Goal: Obtain resource: Obtain resource

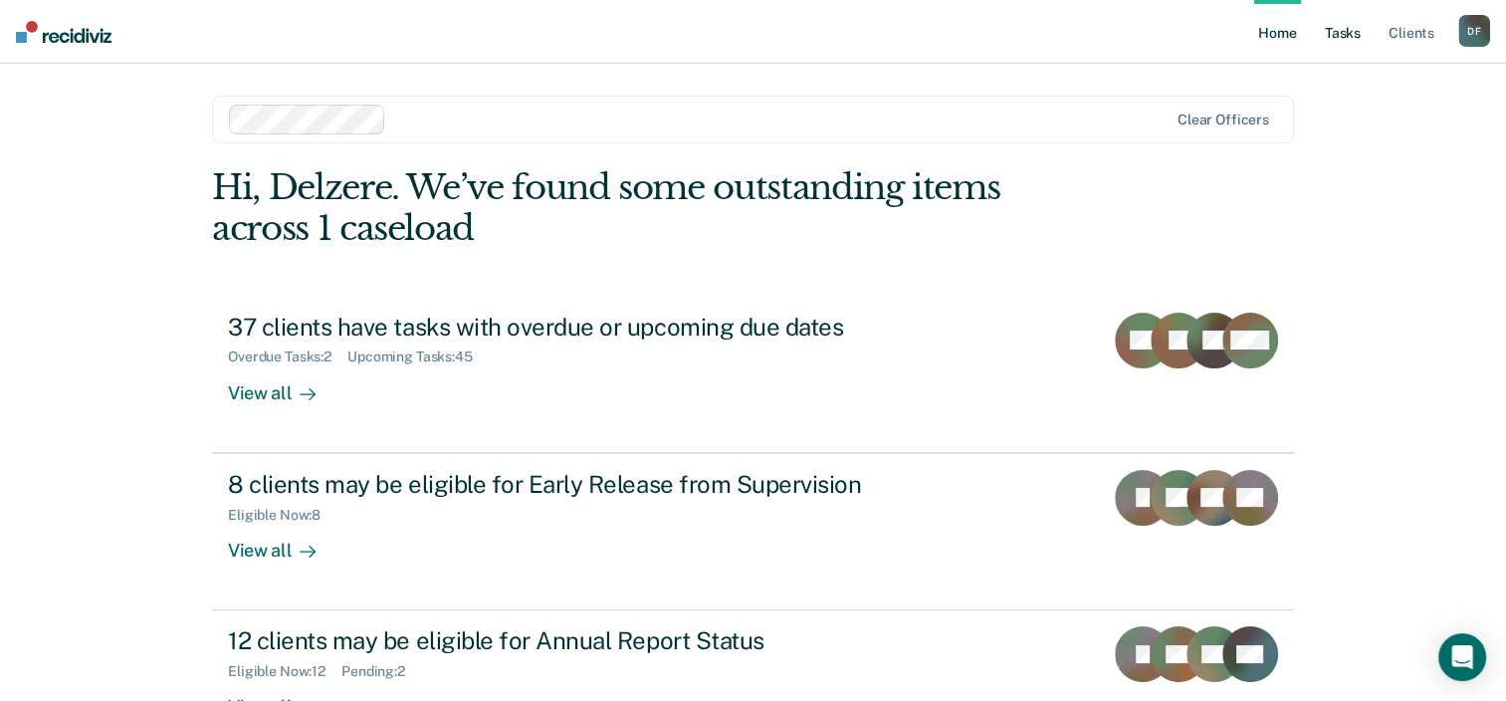
click at [1342, 41] on link "Tasks" at bounding box center [1343, 32] width 44 height 64
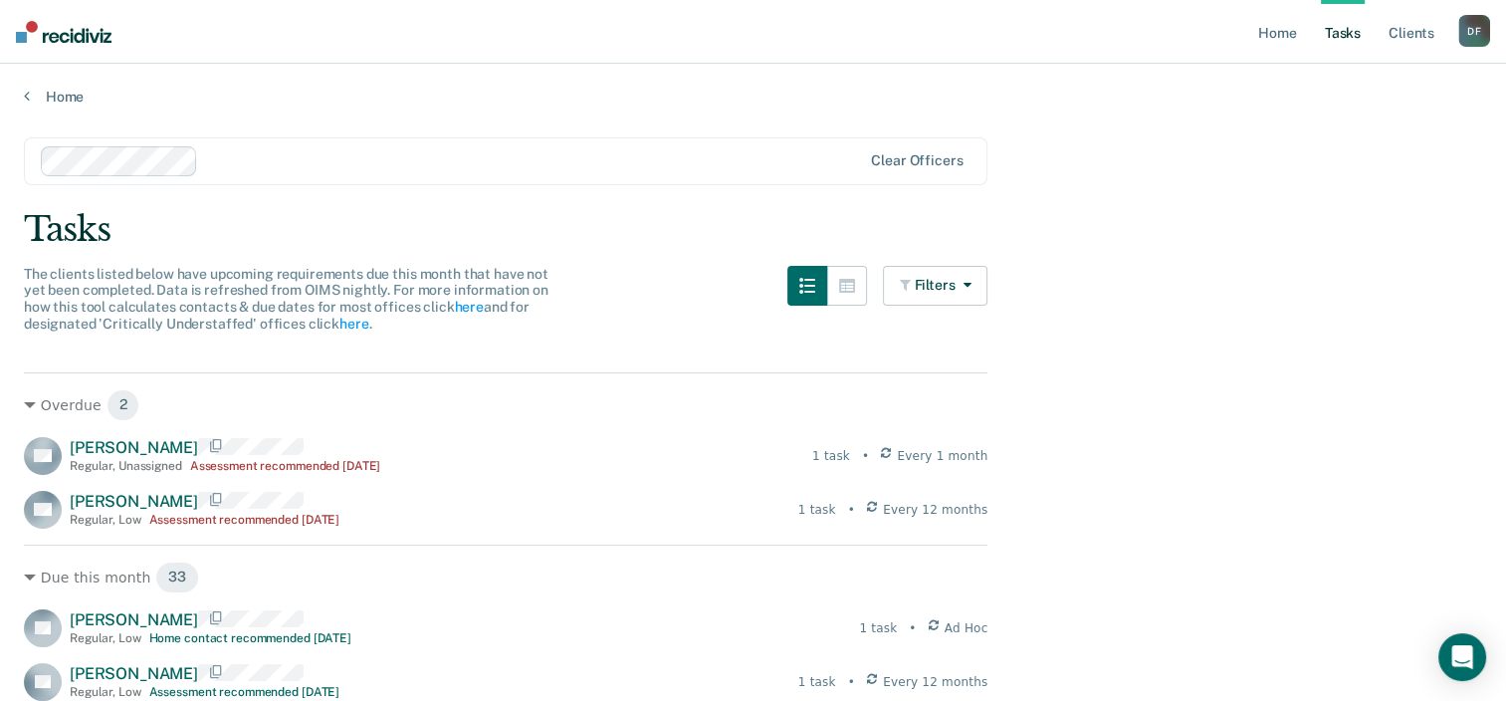
click at [1341, 33] on link "Tasks" at bounding box center [1343, 32] width 44 height 64
click at [1279, 37] on link "Home" at bounding box center [1277, 32] width 46 height 64
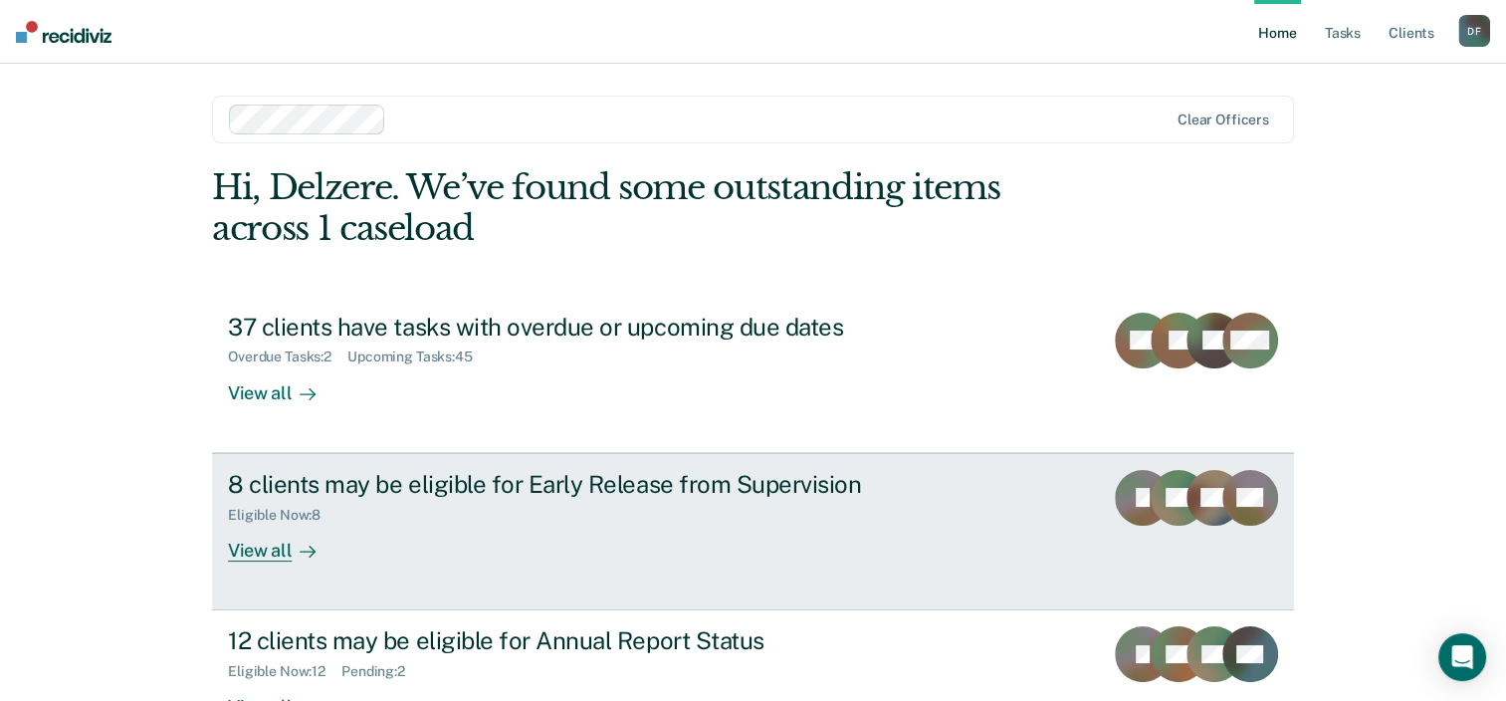
click at [360, 476] on div "8 clients may be eligible for Early Release from Supervision" at bounding box center [577, 484] width 699 height 29
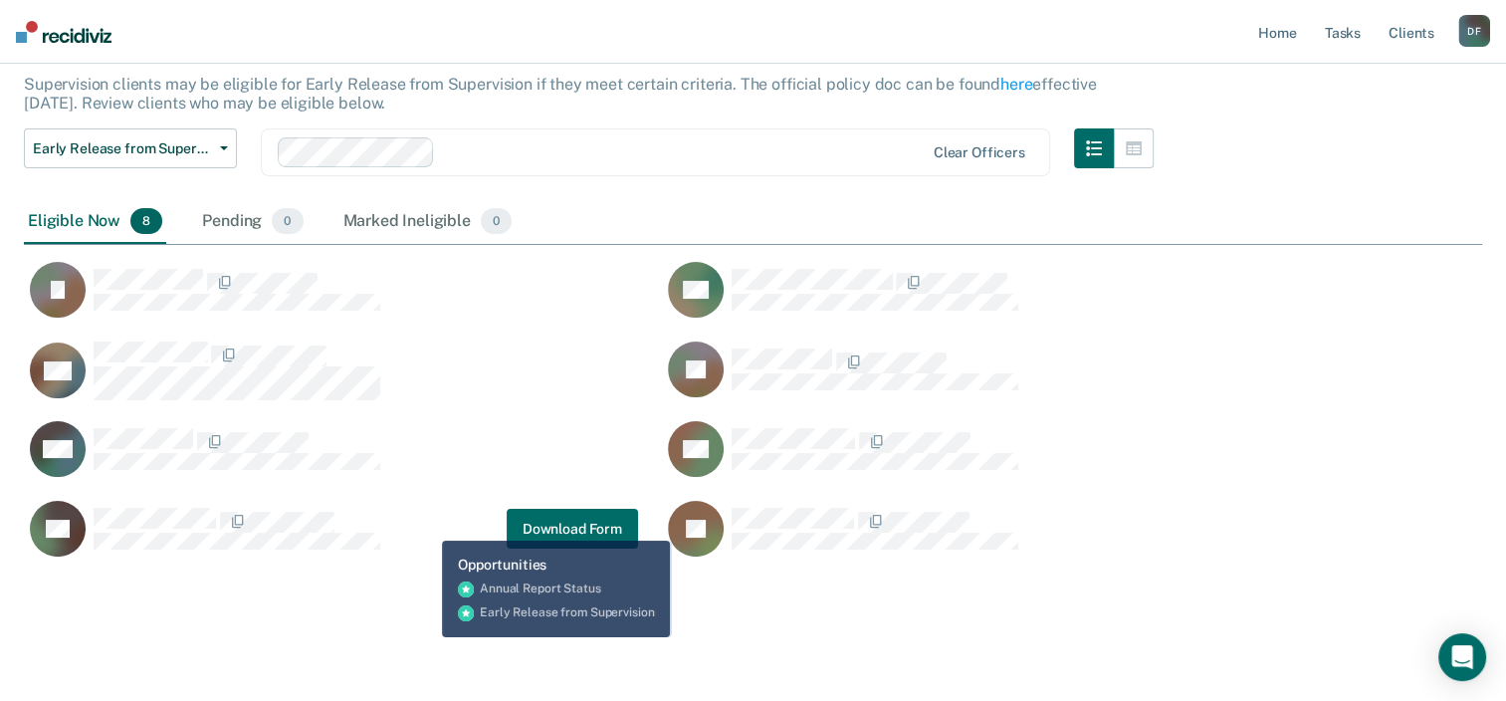
scroll to position [139, 0]
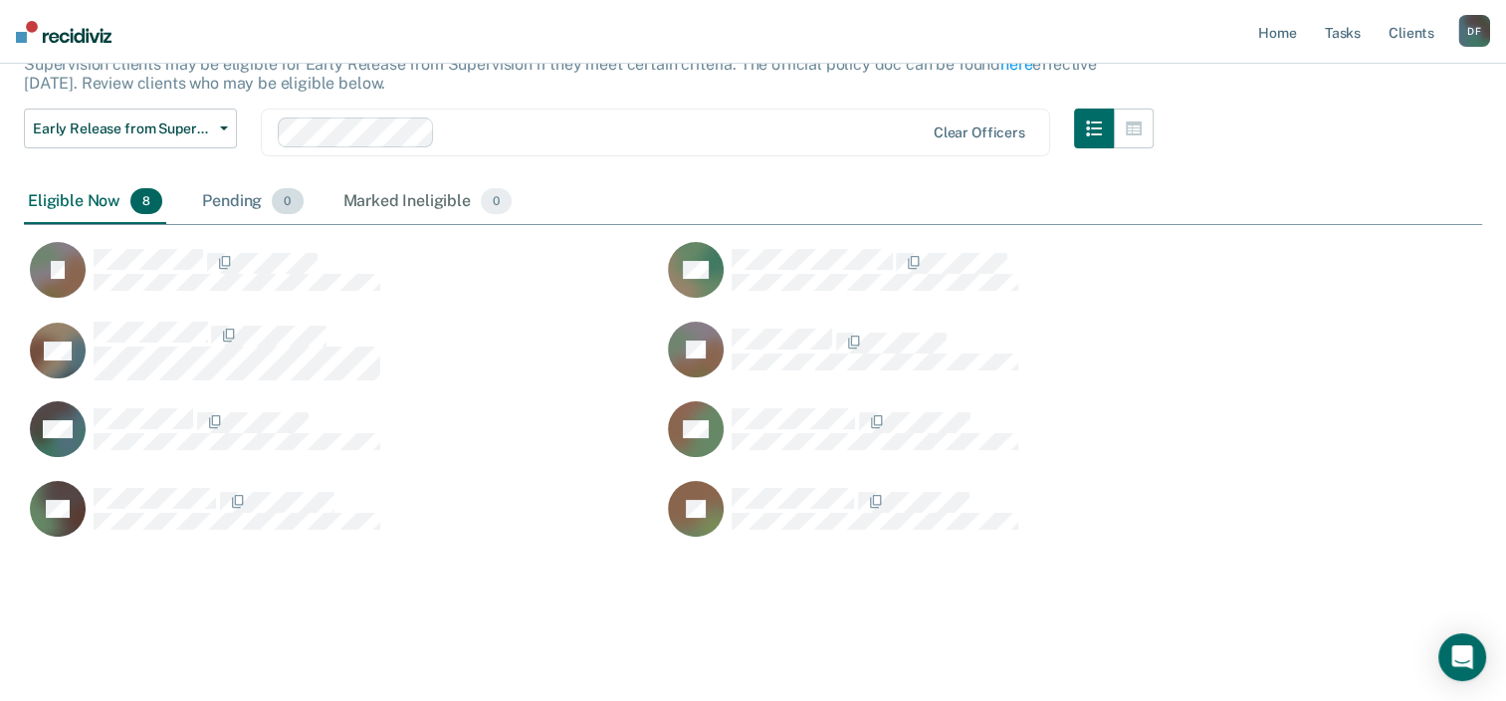
click at [251, 197] on div "Pending 0" at bounding box center [252, 202] width 108 height 44
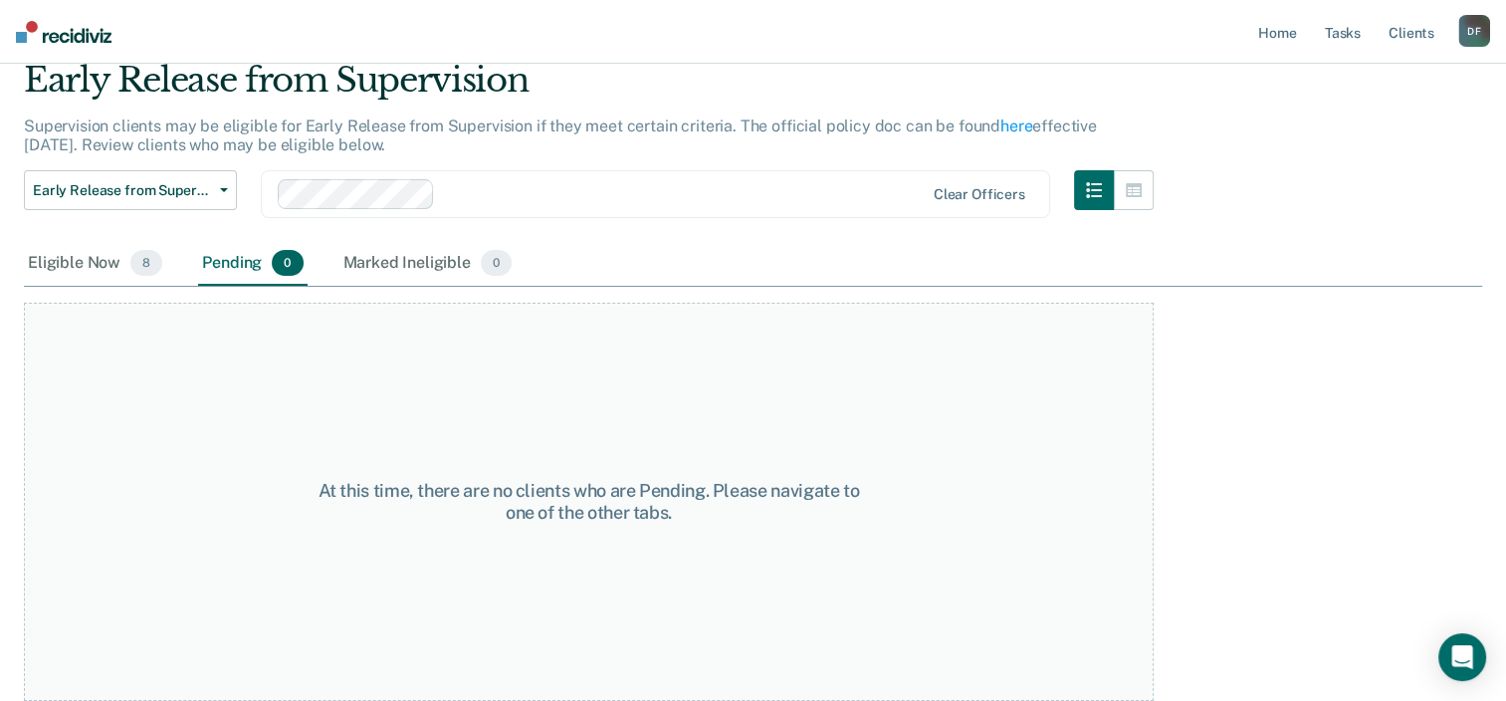
scroll to position [76, 0]
click at [102, 259] on div "Eligible Now 8" at bounding box center [95, 266] width 142 height 44
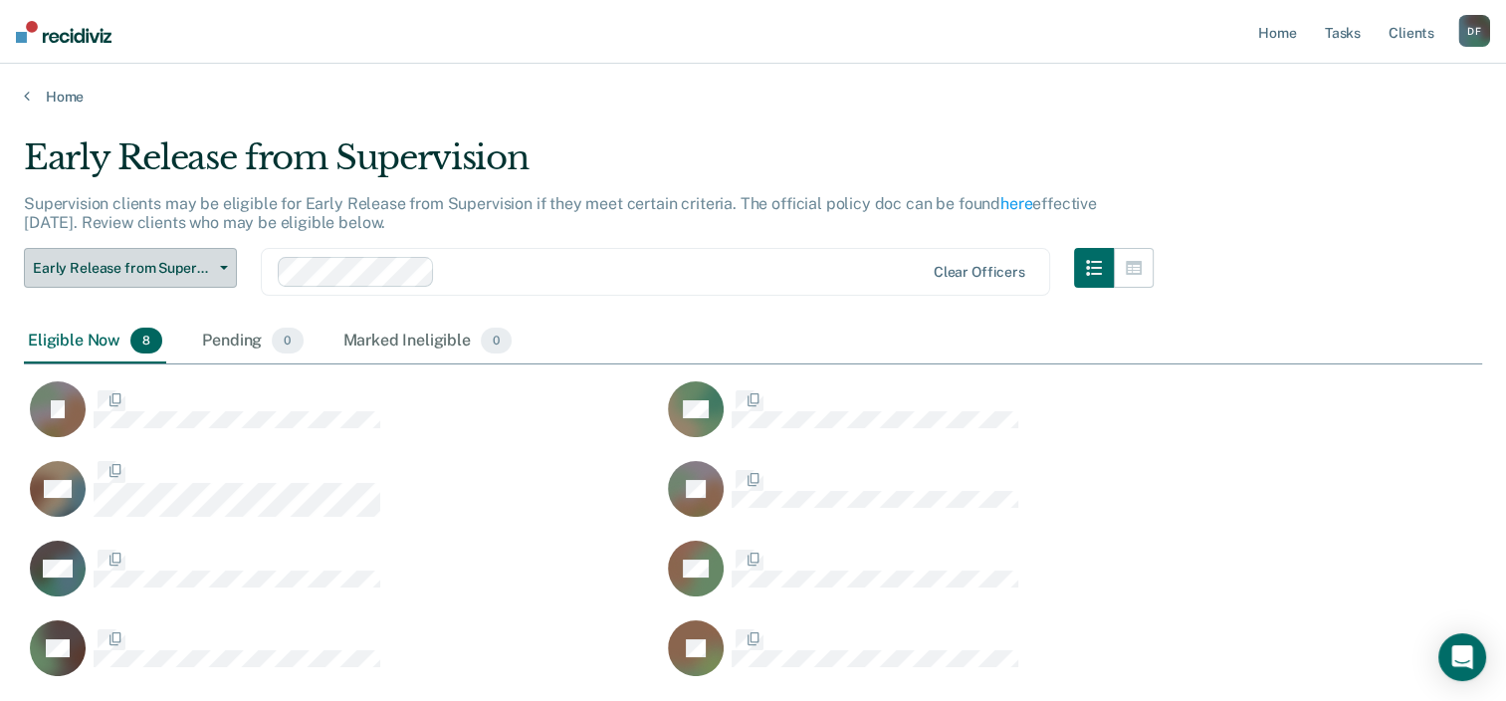
scroll to position [538, 1442]
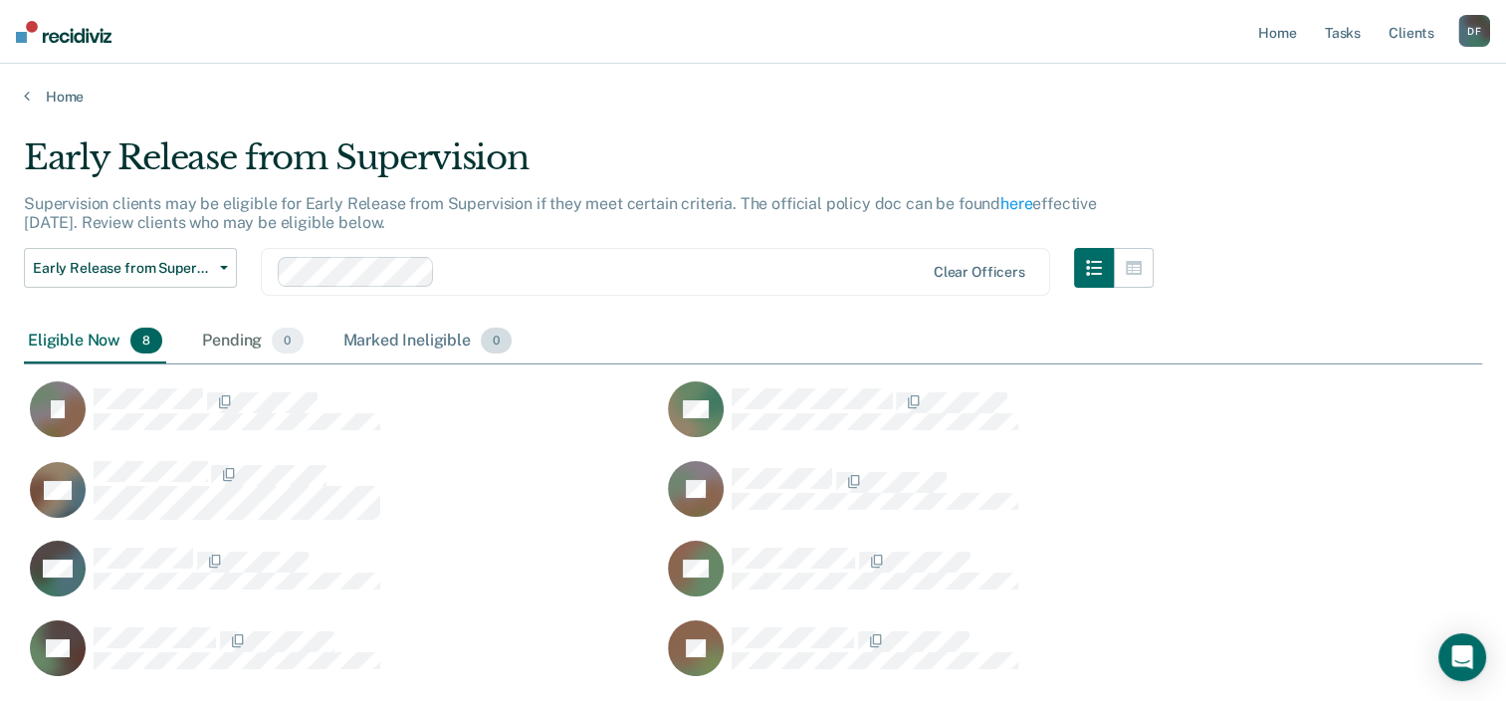
click at [405, 337] on div "Marked Ineligible 0" at bounding box center [427, 342] width 177 height 44
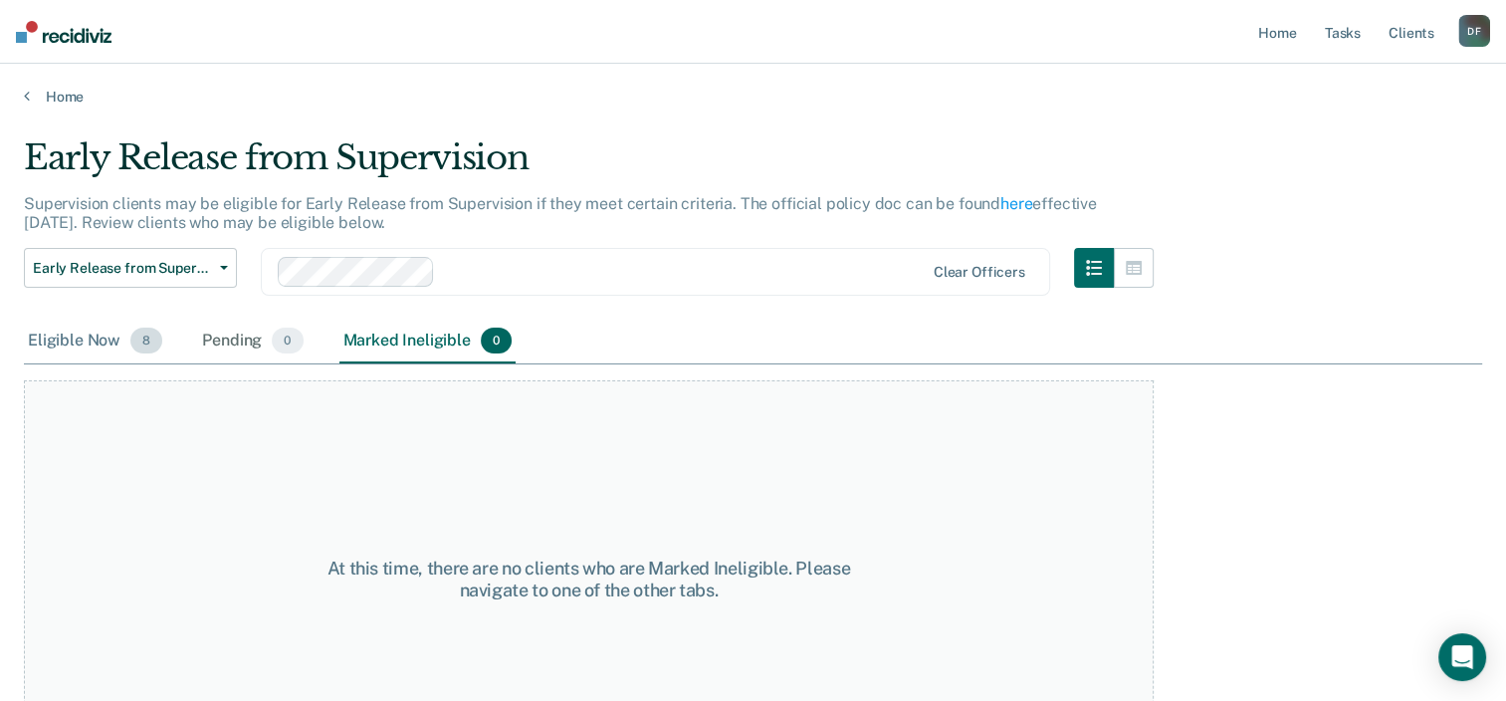
click at [79, 337] on div "Eligible Now 8" at bounding box center [95, 342] width 142 height 44
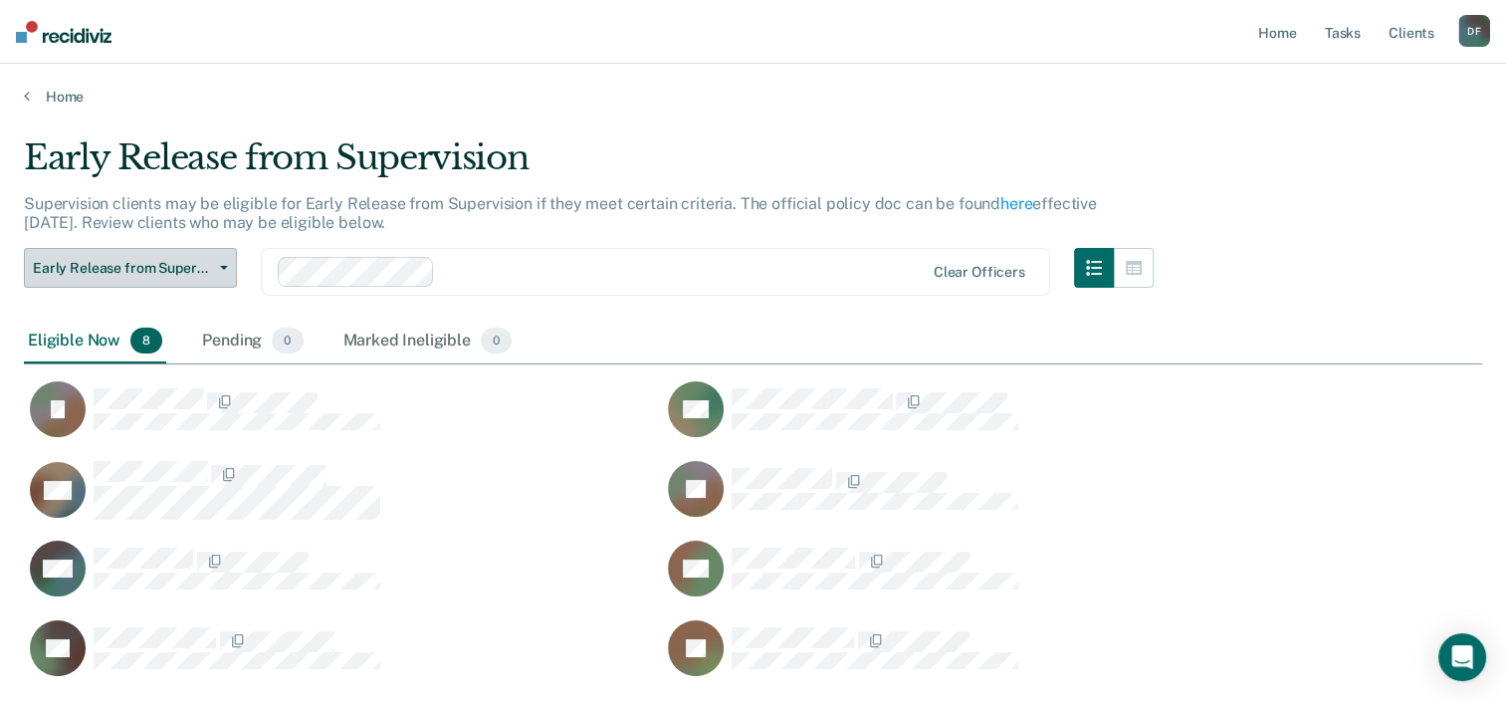
click at [199, 265] on span "Early Release from Supervision" at bounding box center [122, 268] width 179 height 17
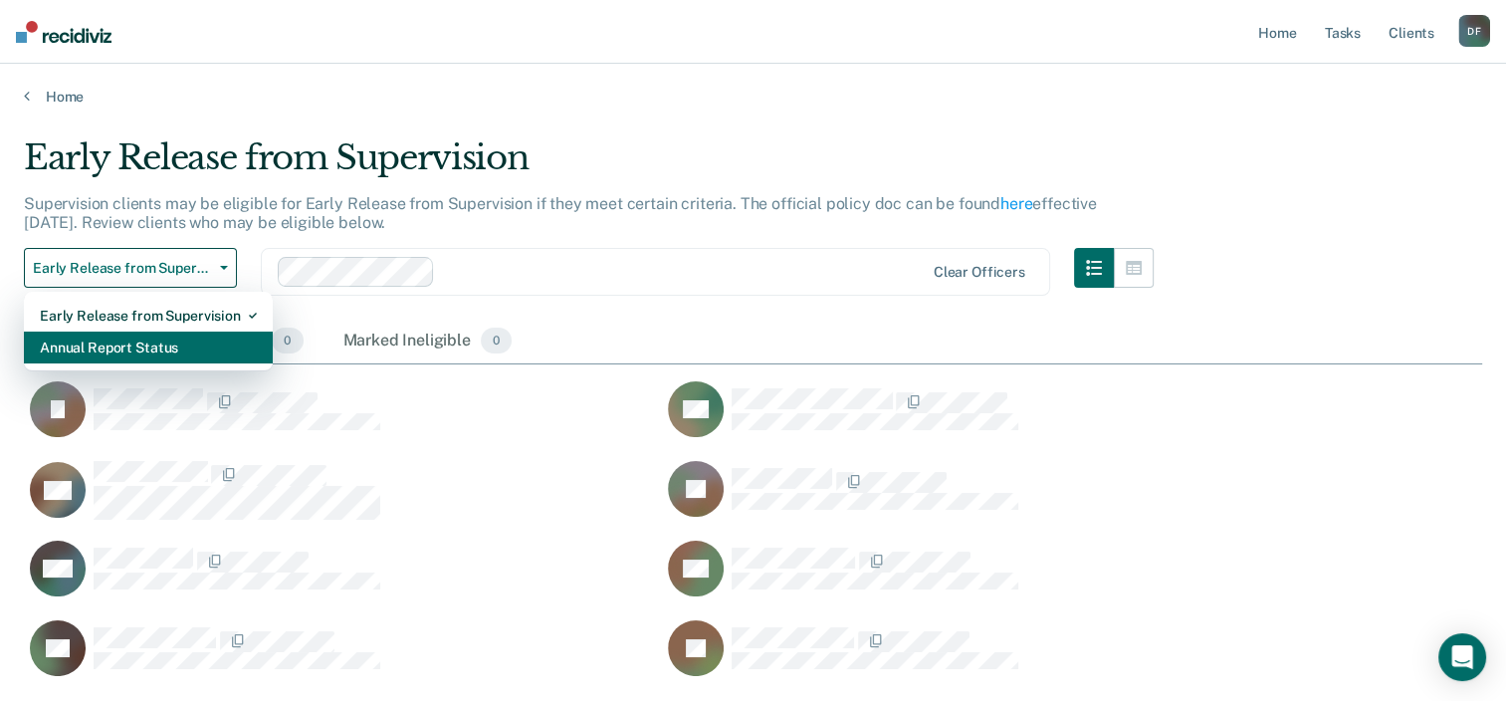
click at [178, 334] on div "Annual Report Status" at bounding box center [148, 347] width 217 height 32
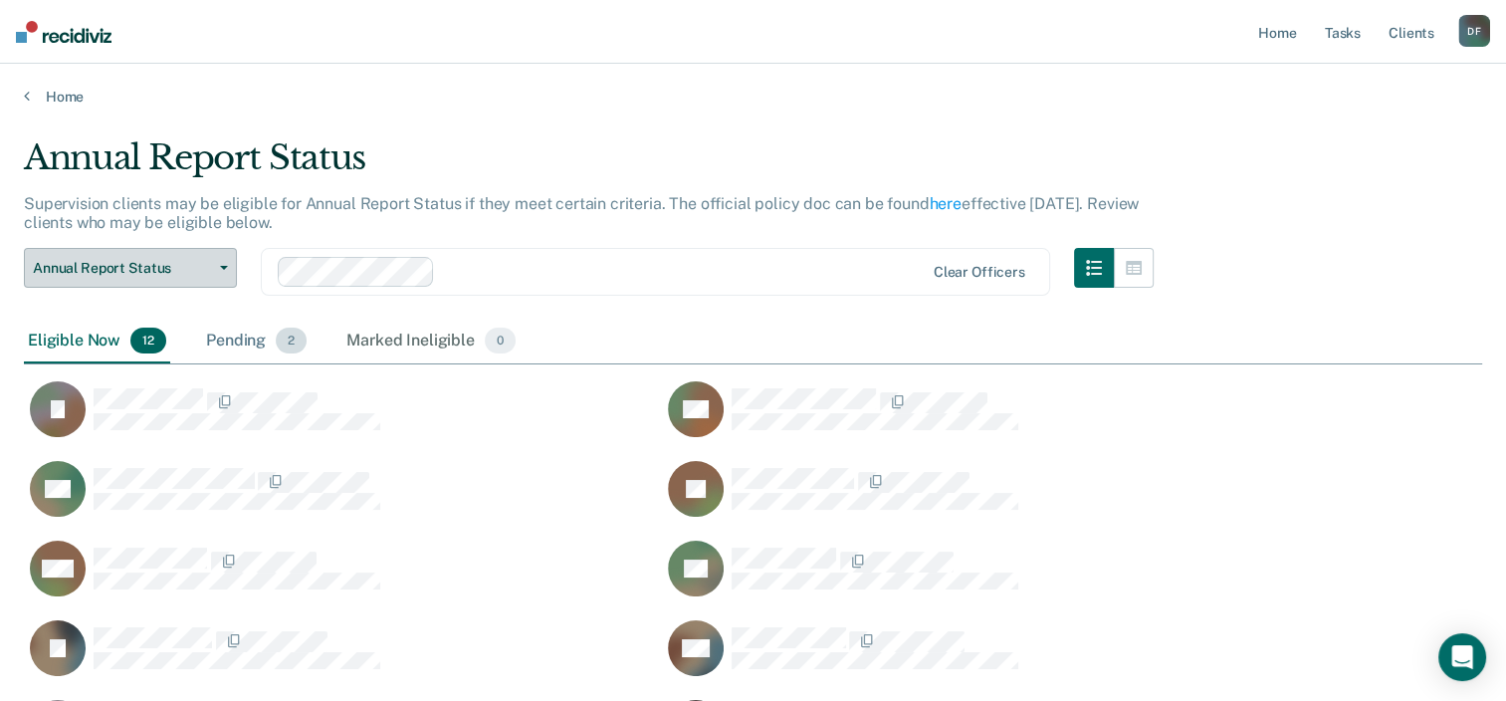
scroll to position [16, 16]
click at [295, 346] on span "2" at bounding box center [291, 340] width 31 height 26
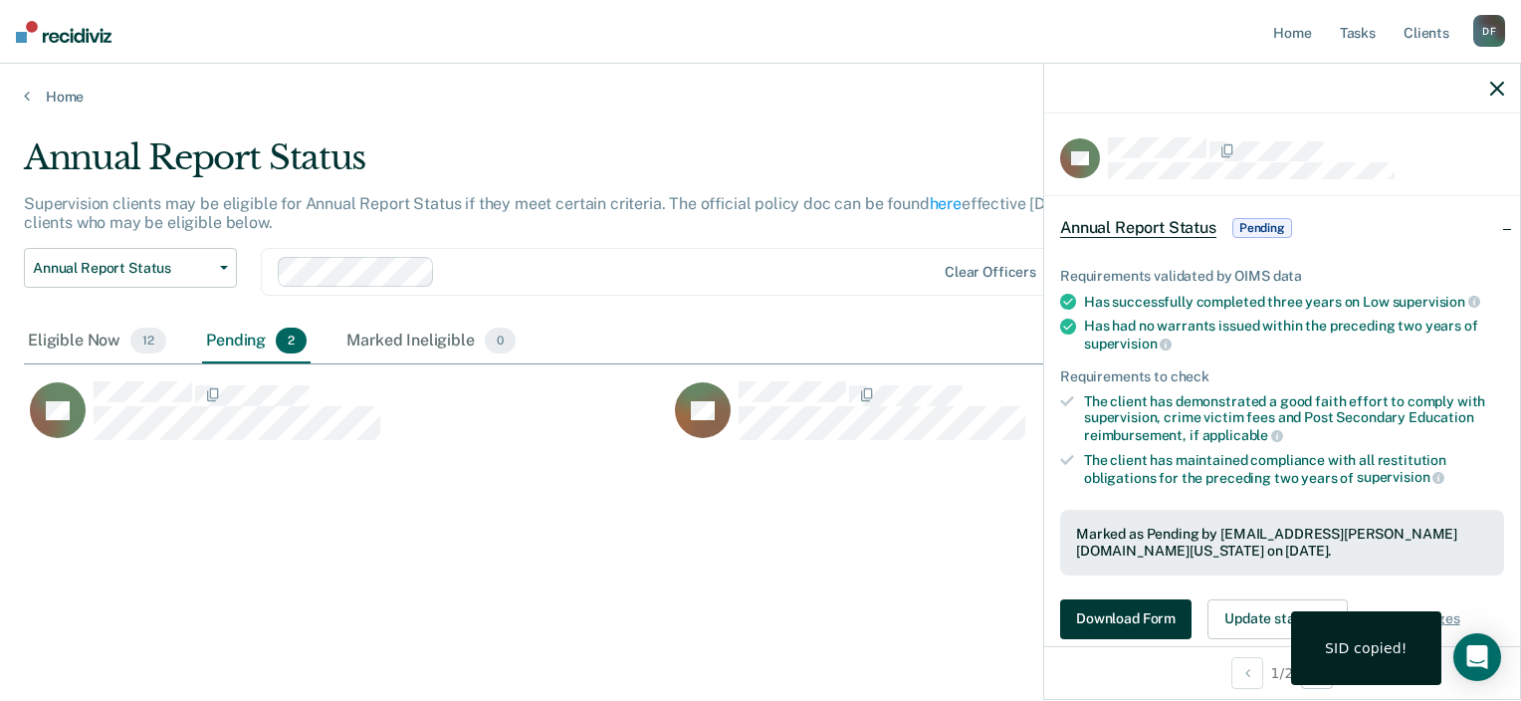
click at [1147, 607] on button "Download Form" at bounding box center [1125, 619] width 131 height 40
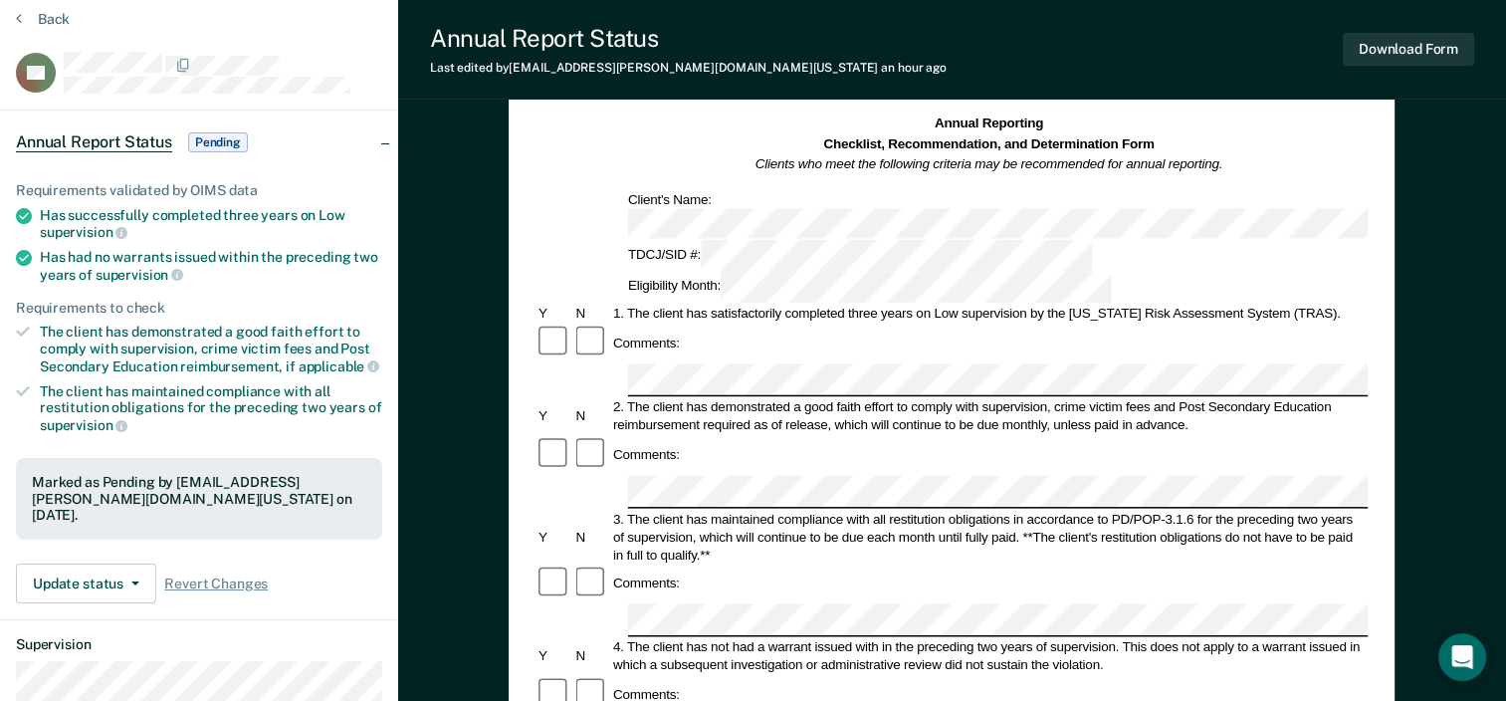
scroll to position [100, 0]
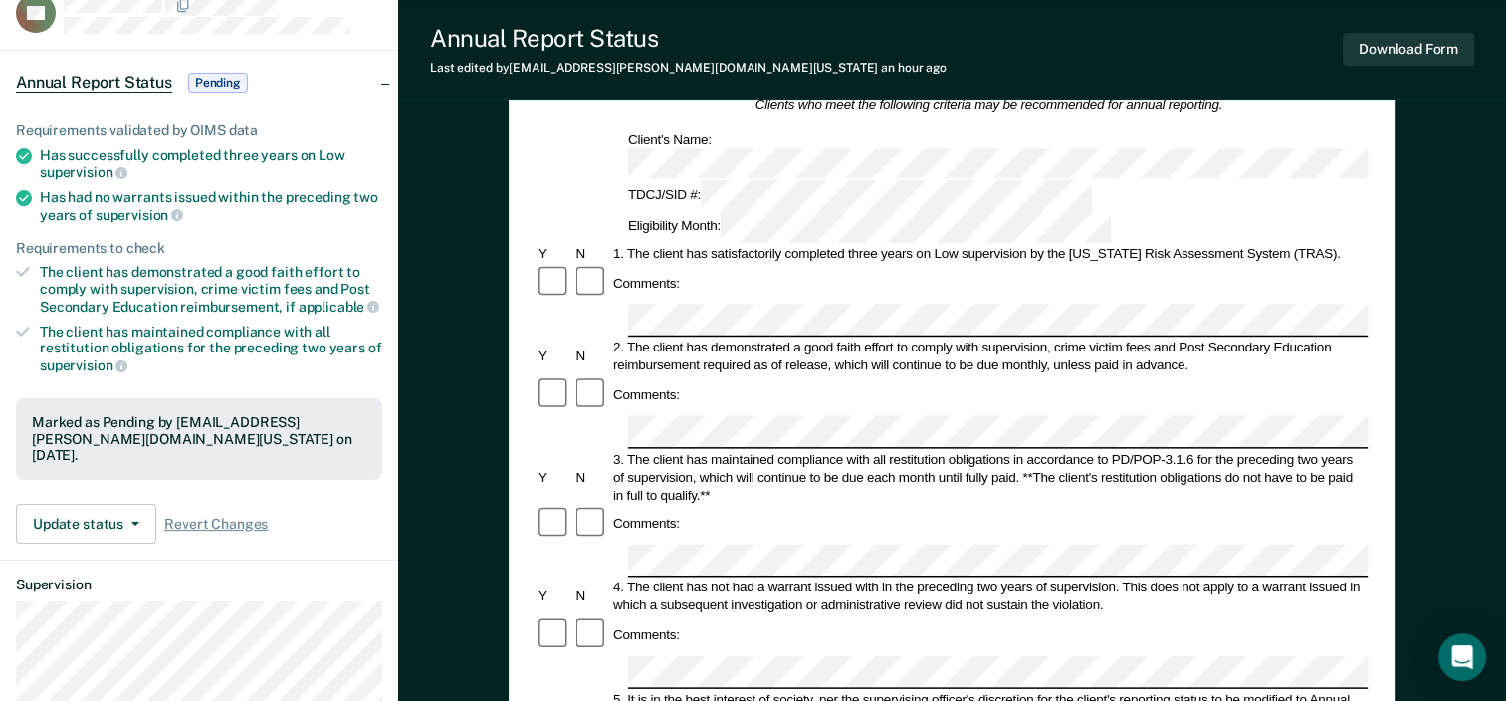
scroll to position [0, 0]
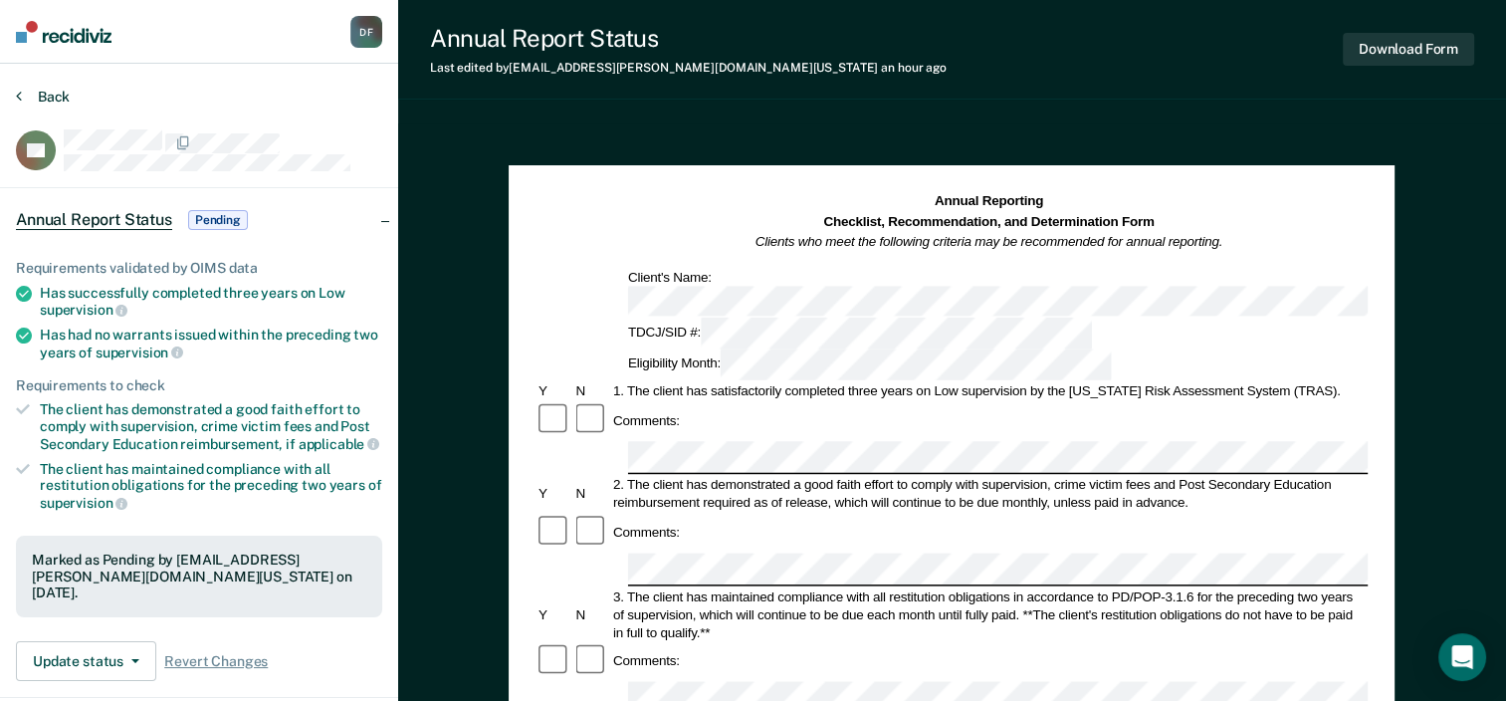
click at [32, 92] on button "Back" at bounding box center [43, 97] width 54 height 18
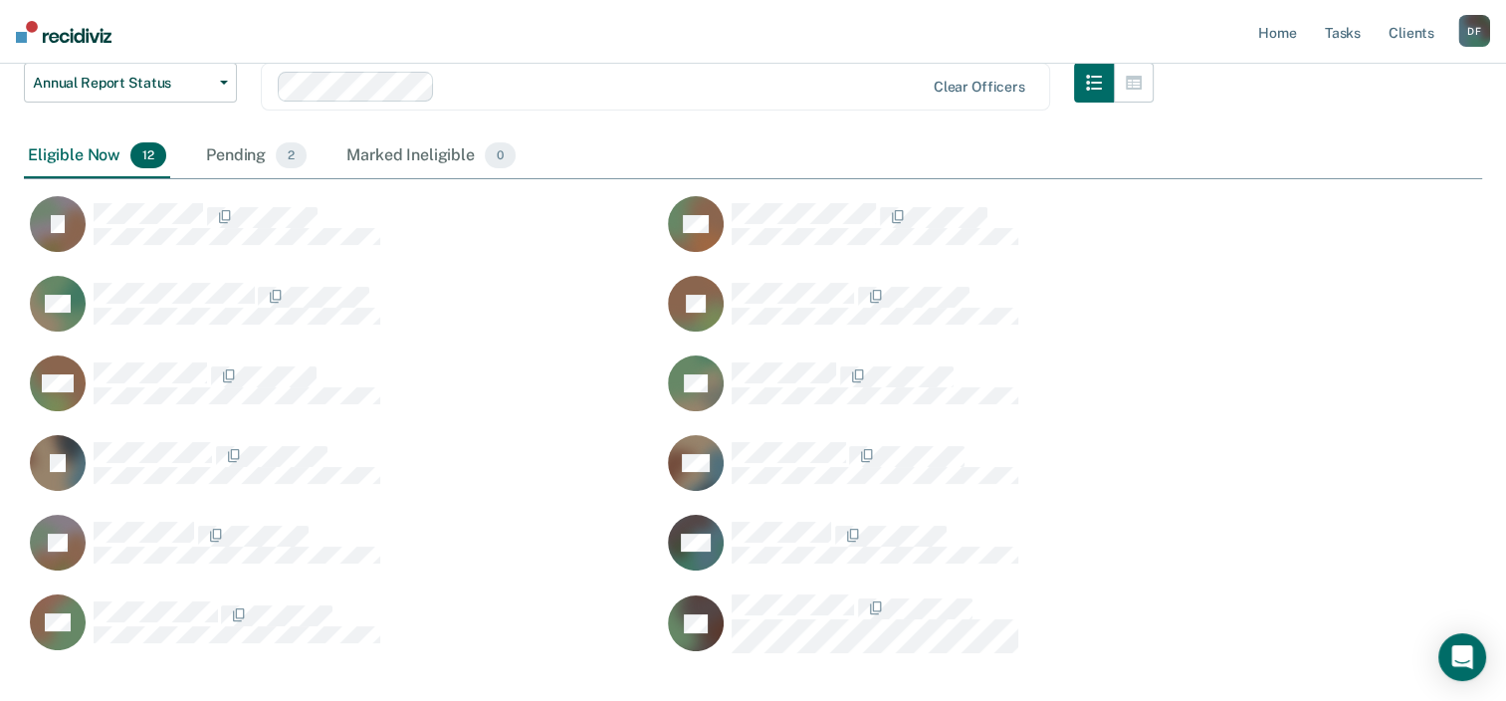
scroll to position [100, 0]
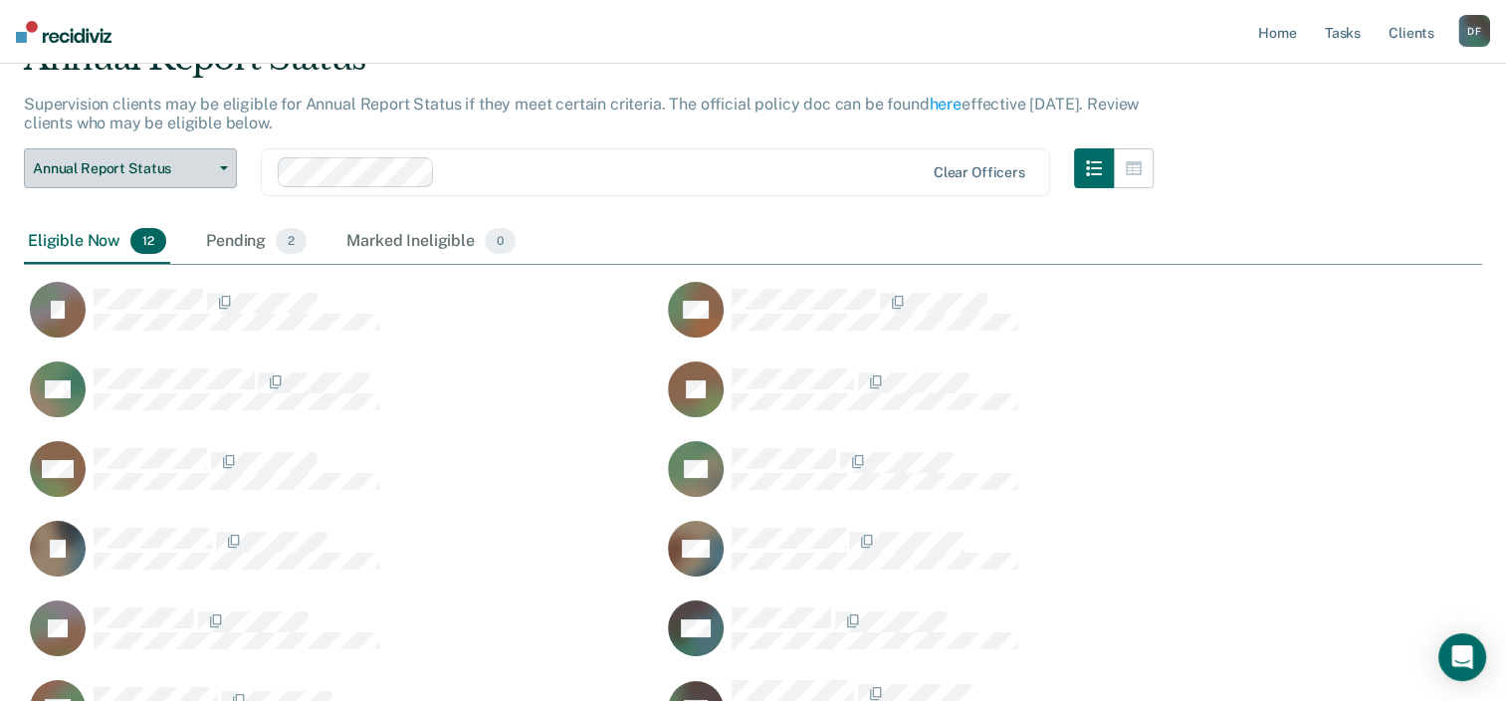
click at [159, 170] on span "Annual Report Status" at bounding box center [122, 168] width 179 height 17
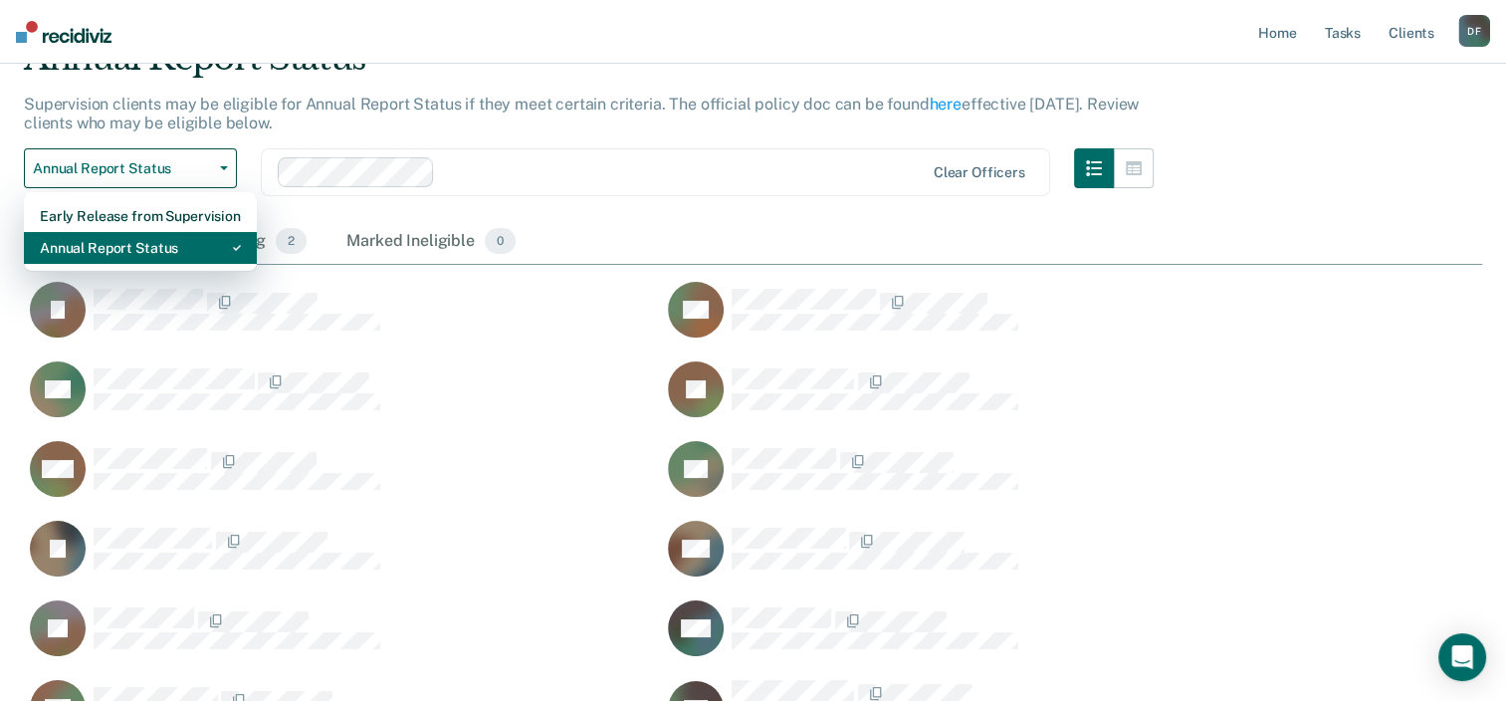
click at [161, 235] on div "Annual Report Status" at bounding box center [140, 248] width 201 height 32
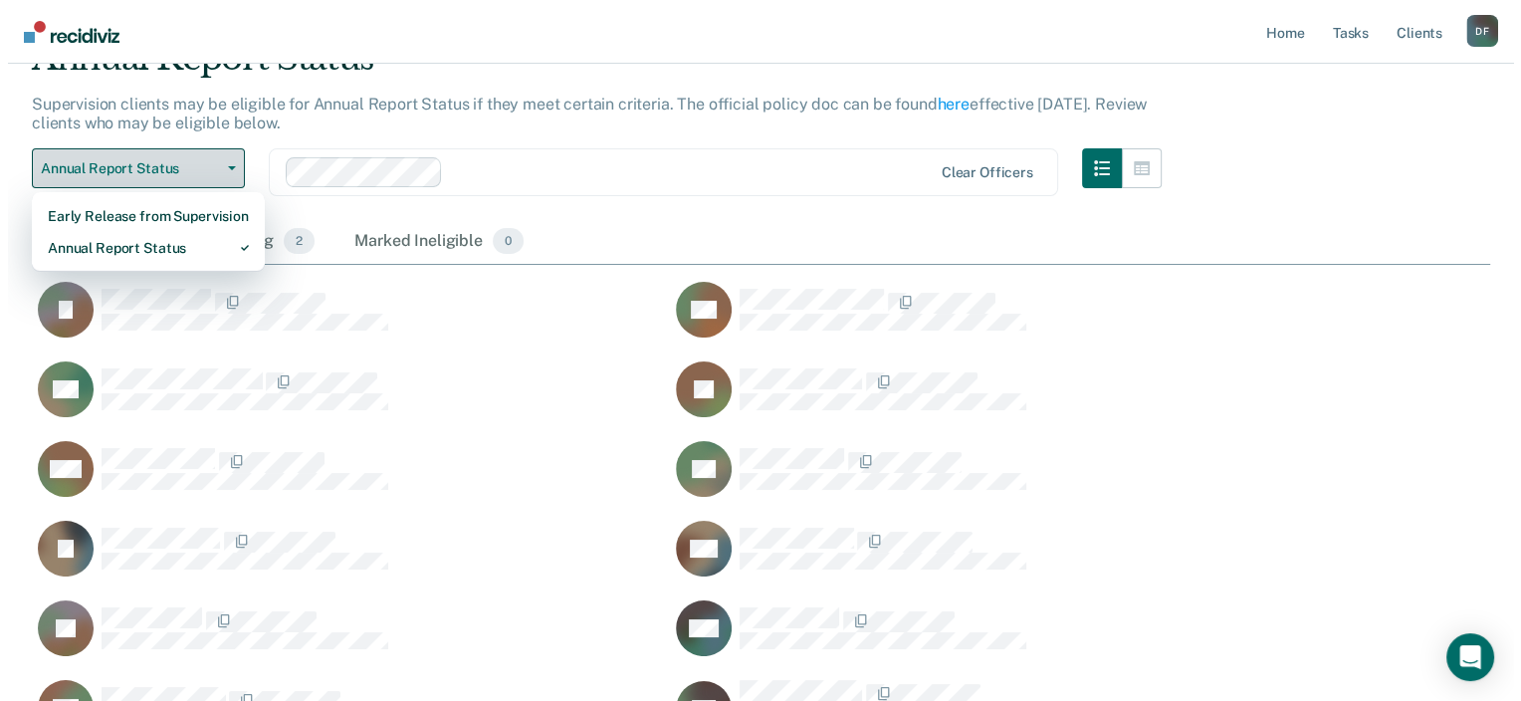
scroll to position [0, 0]
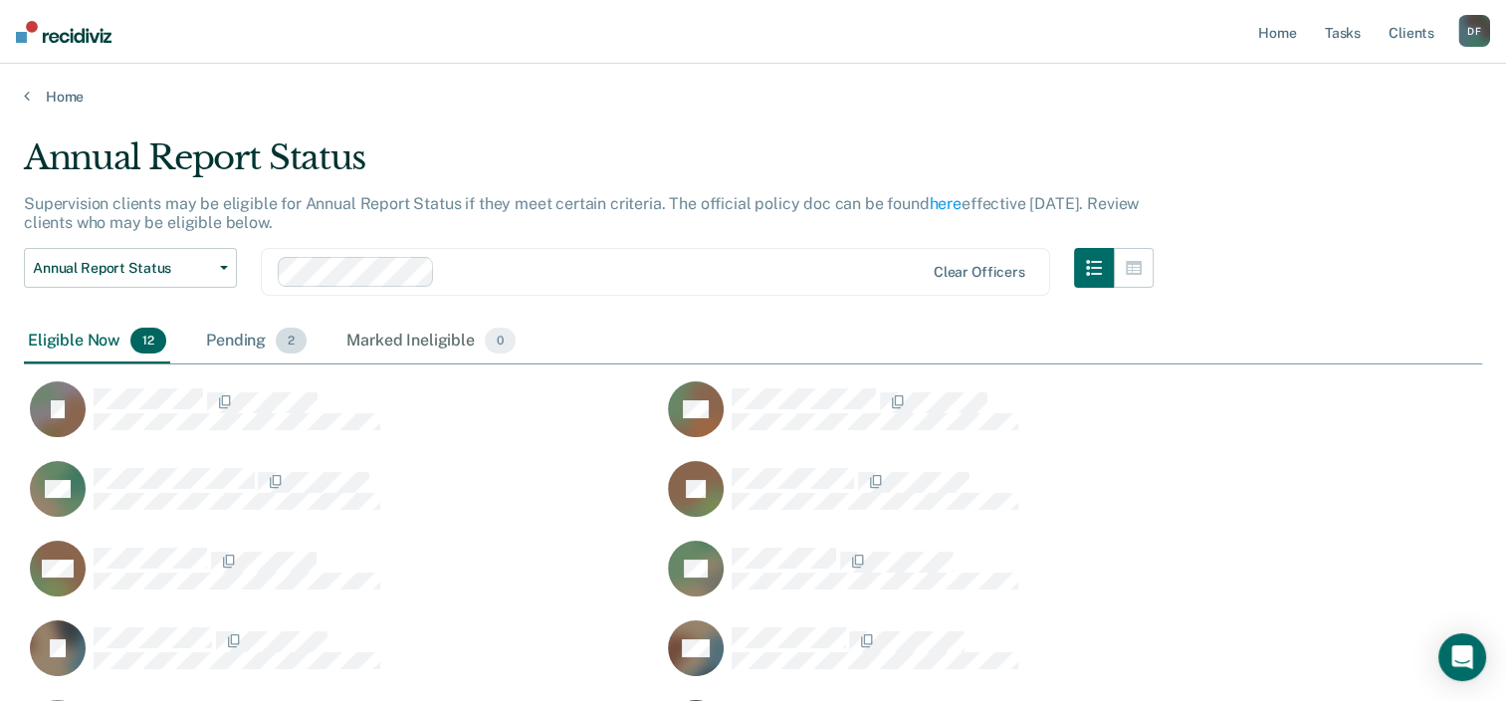
click at [256, 336] on div "Pending 2" at bounding box center [256, 342] width 108 height 44
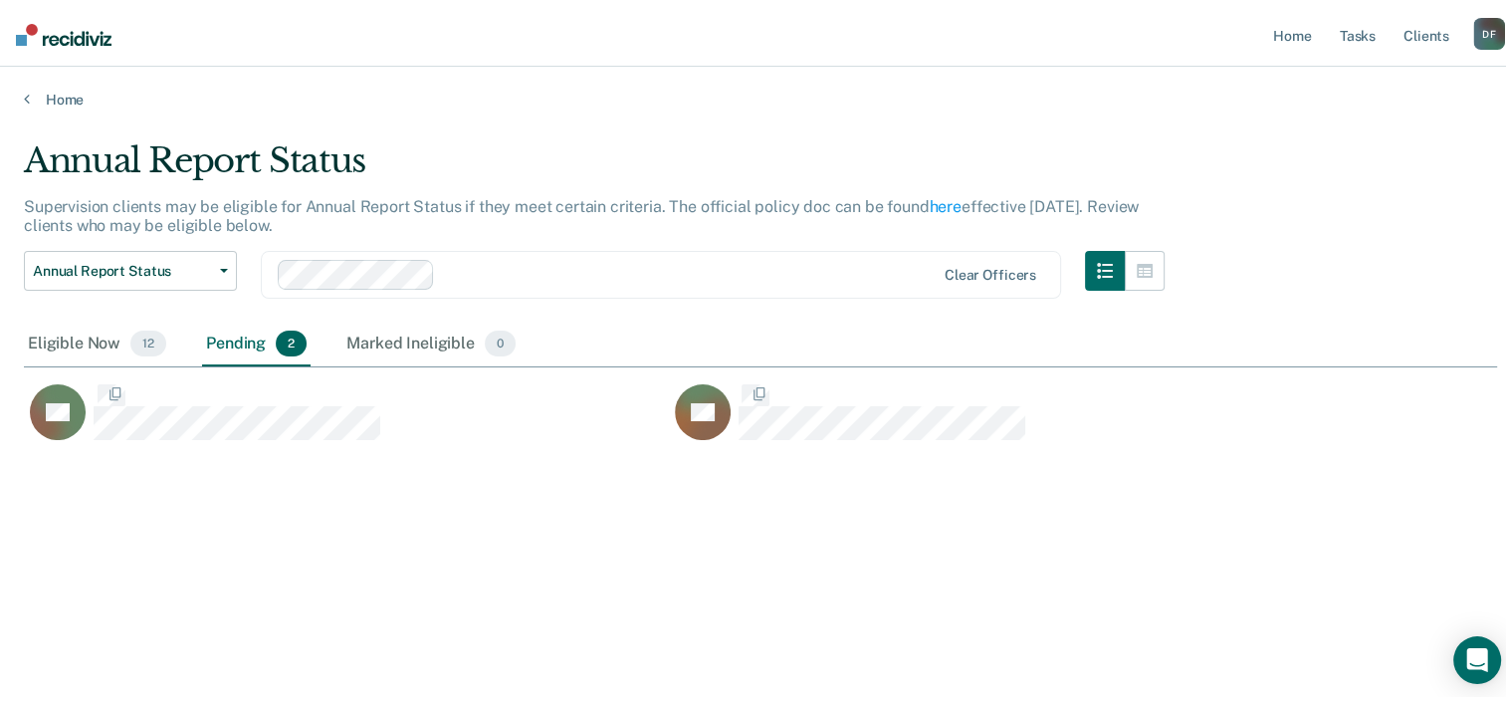
scroll to position [16, 16]
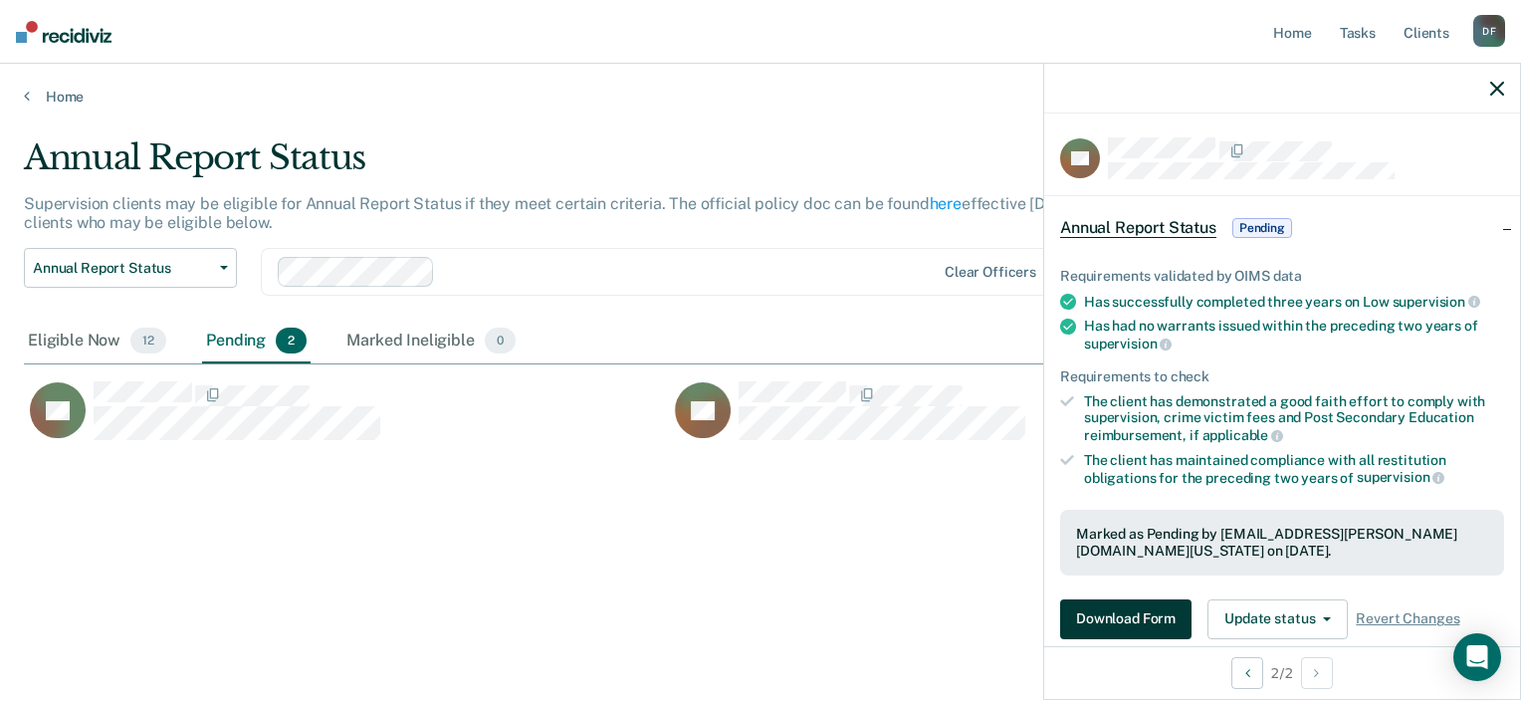
click at [1138, 616] on button "Download Form" at bounding box center [1125, 619] width 131 height 40
